Goal: Information Seeking & Learning: Learn about a topic

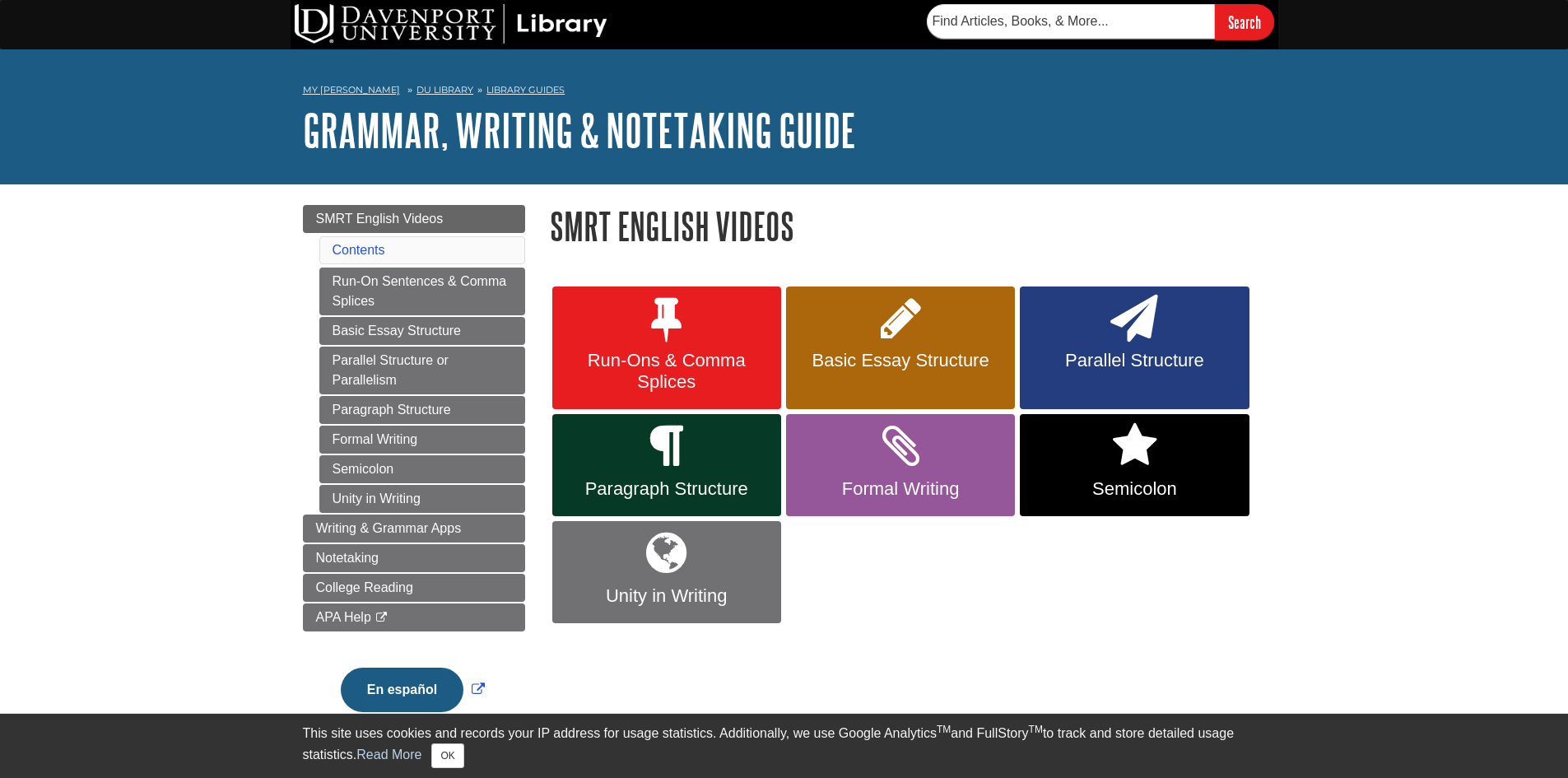
scroll to position [82, 0]
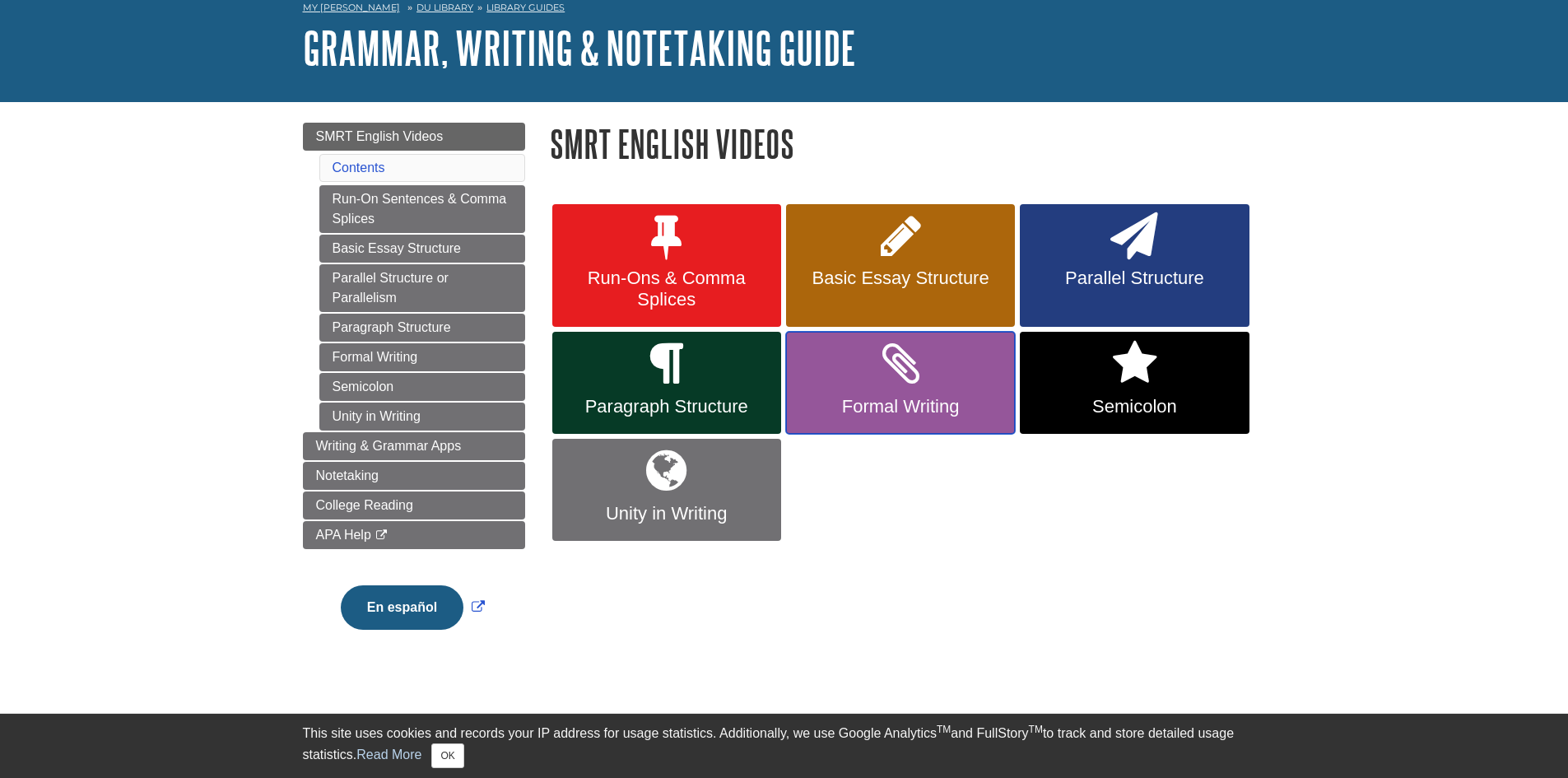
click at [903, 365] on icon at bounding box center [900, 365] width 37 height 48
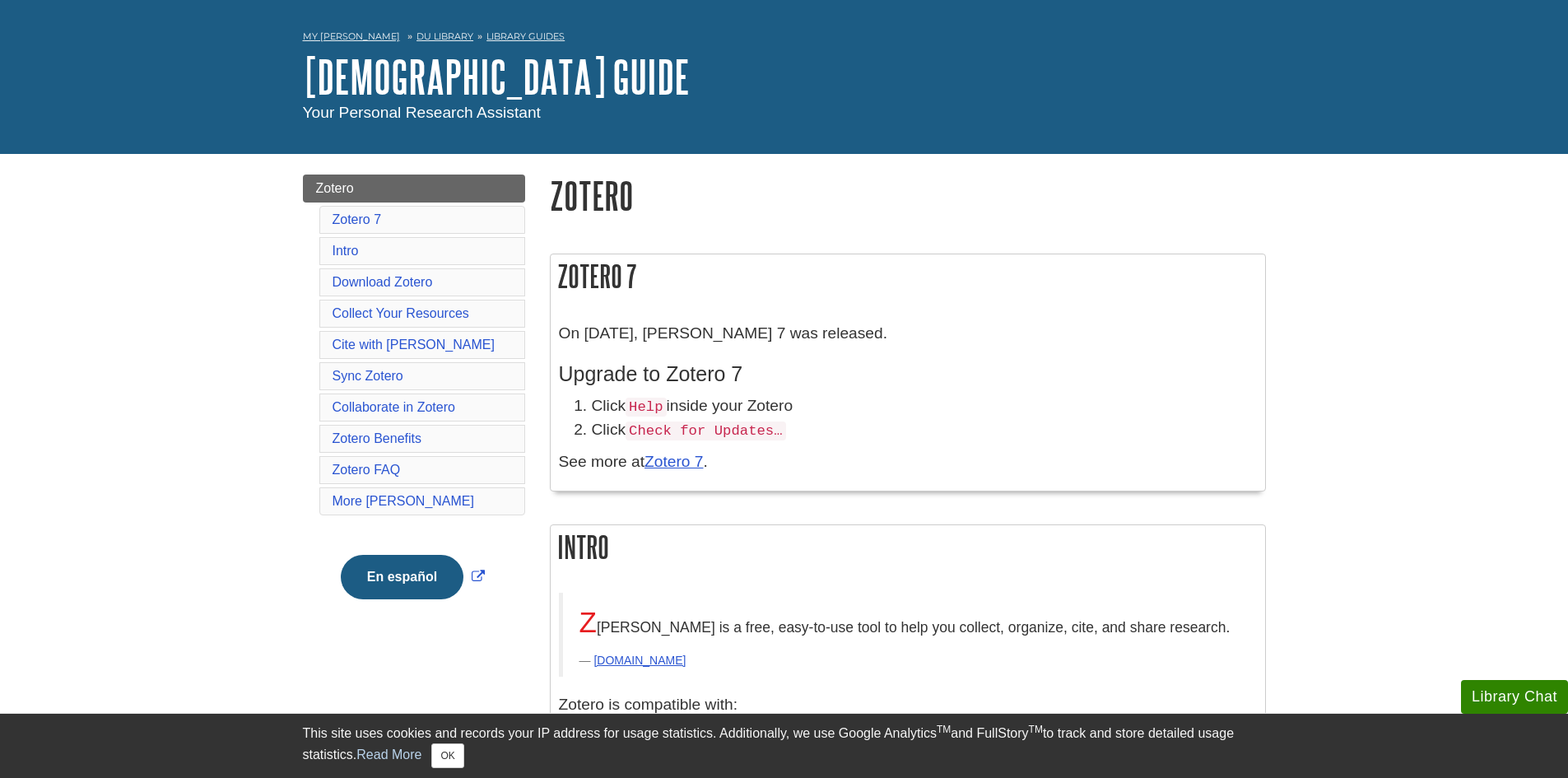
scroll to position [82, 0]
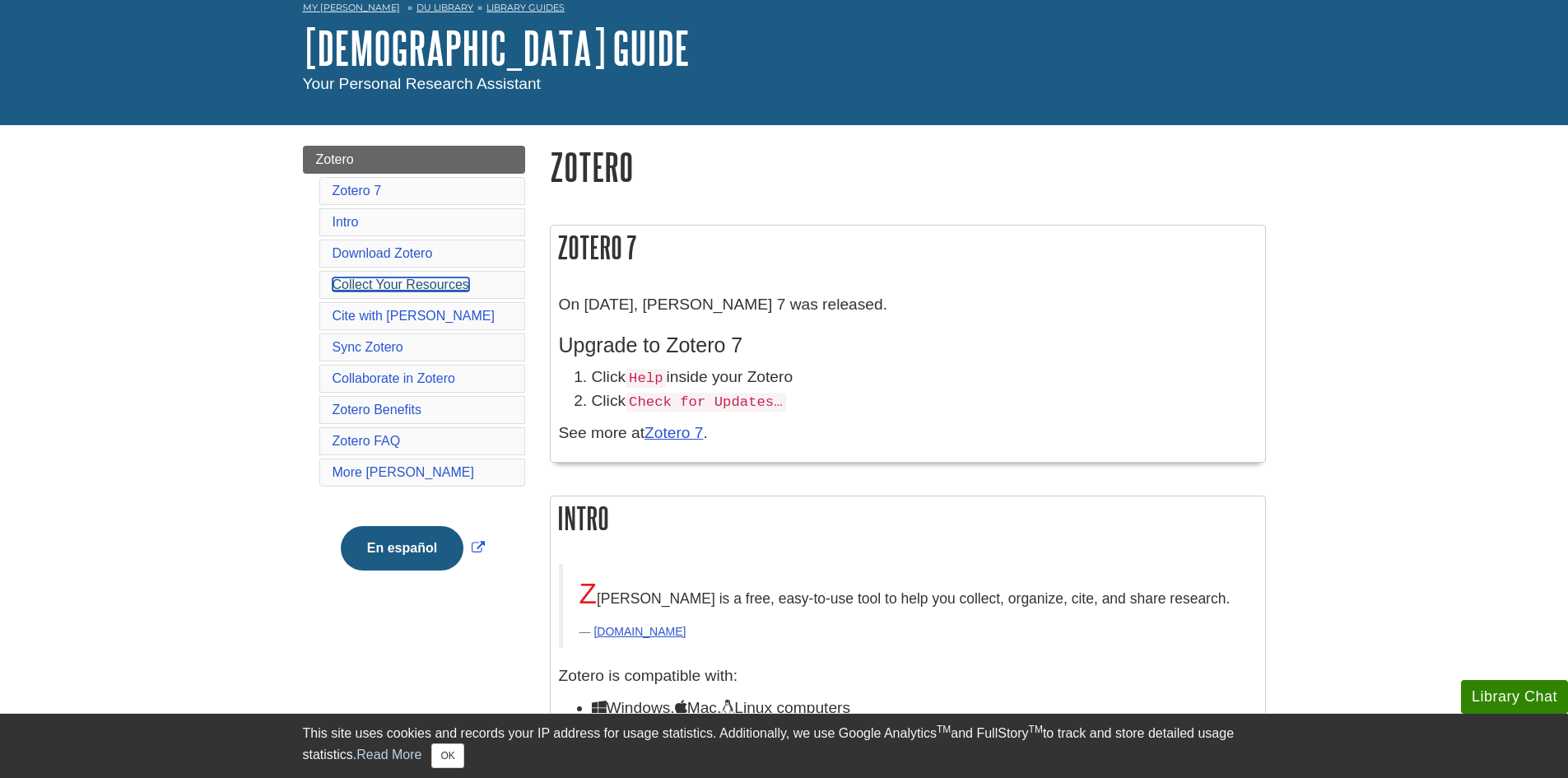
click at [362, 281] on link "Collect Your Resources" at bounding box center [400, 285] width 136 height 14
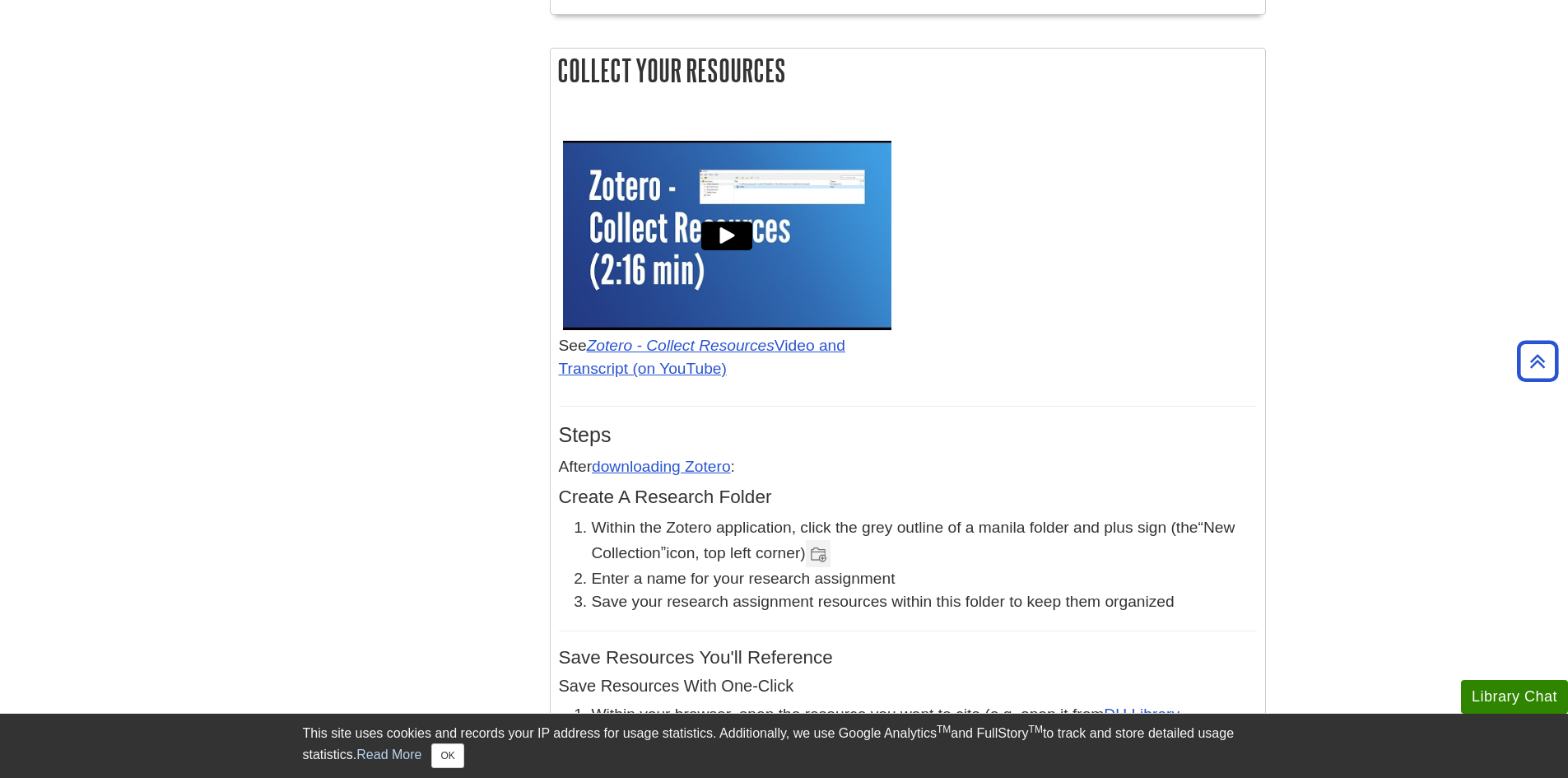
click at [730, 206] on div at bounding box center [726, 235] width 59 height 59
